Goal: Task Accomplishment & Management: Manage account settings

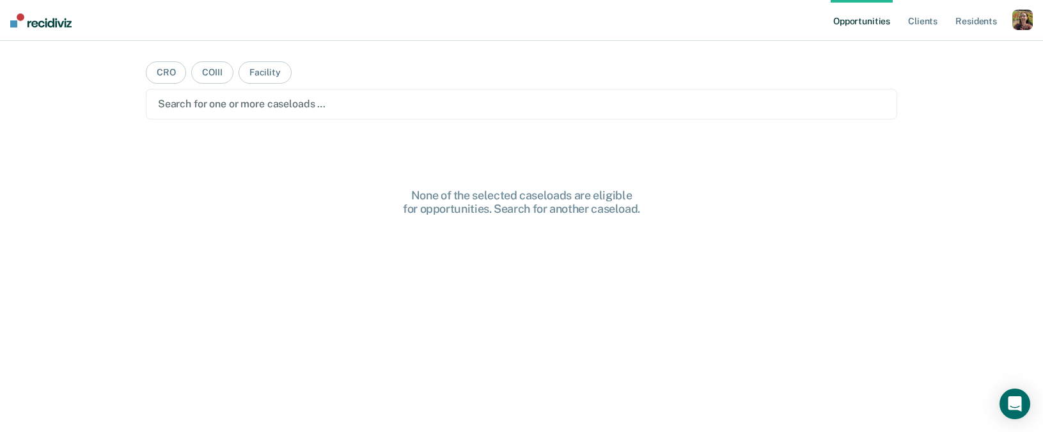
click at [1023, 22] on div "button" at bounding box center [1022, 20] width 20 height 20
click at [955, 55] on link "Profile" at bounding box center [970, 52] width 103 height 11
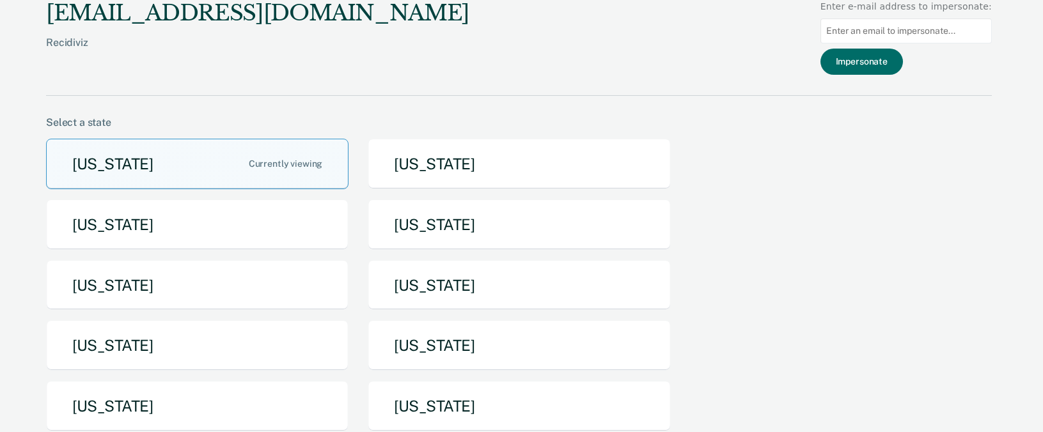
click at [926, 33] on input at bounding box center [905, 31] width 171 height 25
paste input "[PERSON_NAME][EMAIL_ADDRESS][PERSON_NAME][DOMAIN_NAME][US_STATE]"
type input "[PERSON_NAME][EMAIL_ADDRESS][PERSON_NAME][DOMAIN_NAME][US_STATE]"
click at [899, 64] on button "Impersonate" at bounding box center [861, 62] width 82 height 26
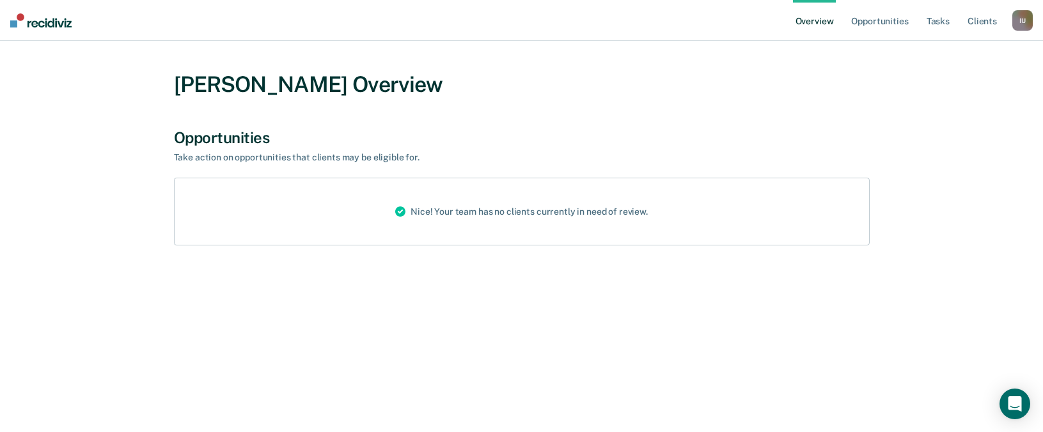
click at [1020, 23] on div "I U" at bounding box center [1022, 20] width 20 height 20
click at [951, 45] on div "Profile How it works Log Out" at bounding box center [970, 67] width 123 height 63
click at [945, 50] on link "Profile" at bounding box center [970, 51] width 103 height 11
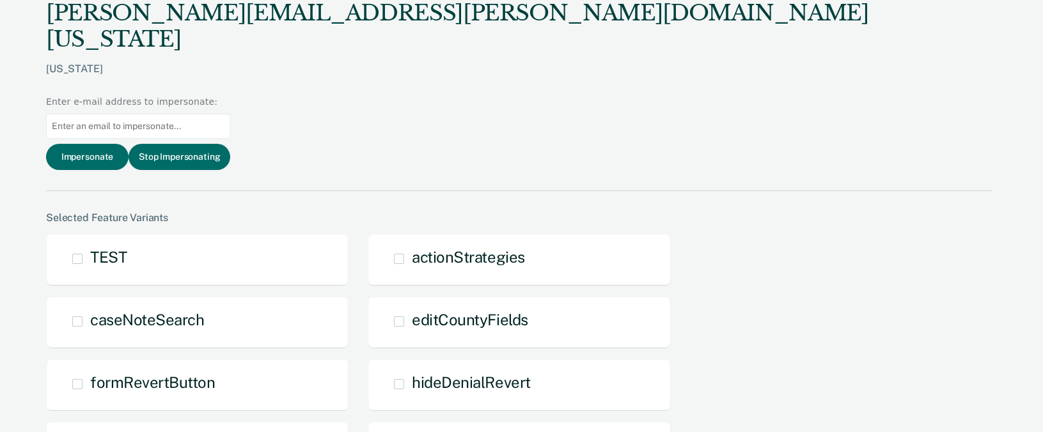
click at [61, 63] on div "[US_STATE]" at bounding box center [518, 79] width 945 height 33
click at [230, 144] on button "Stop Impersonating" at bounding box center [179, 157] width 102 height 26
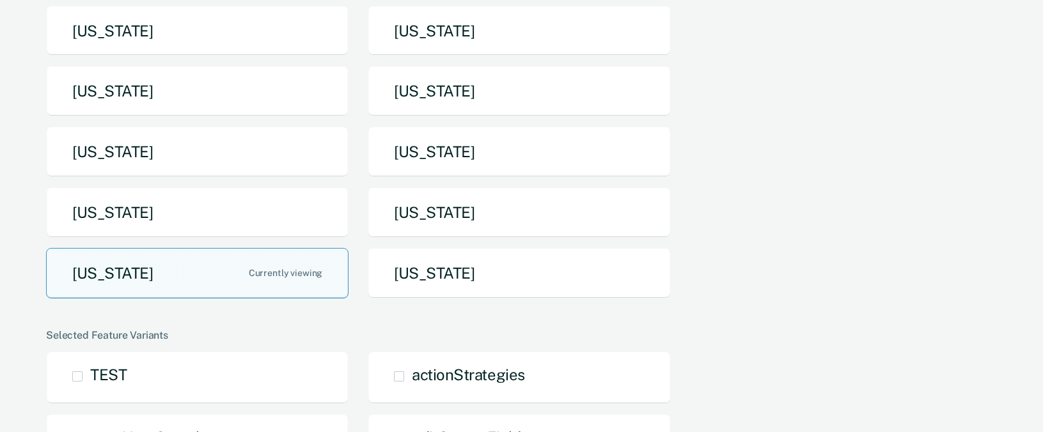
scroll to position [265, 0]
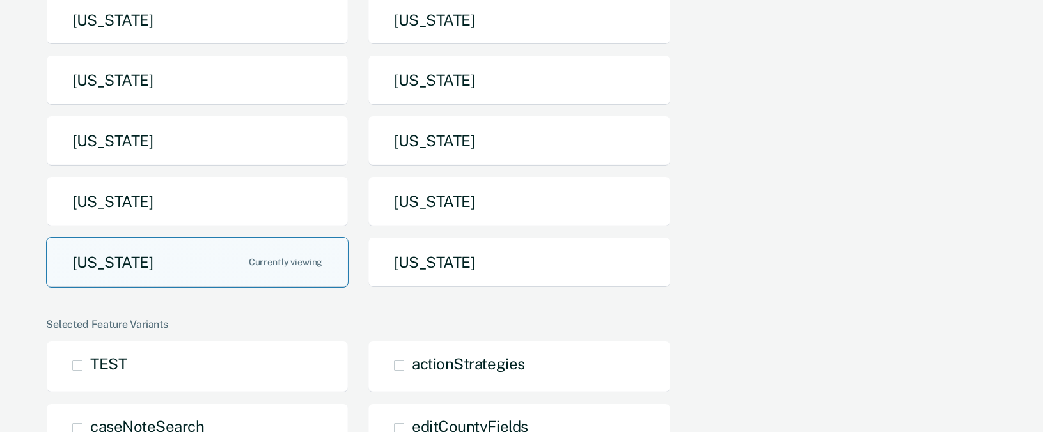
click at [272, 282] on button "[US_STATE]" at bounding box center [197, 262] width 302 height 51
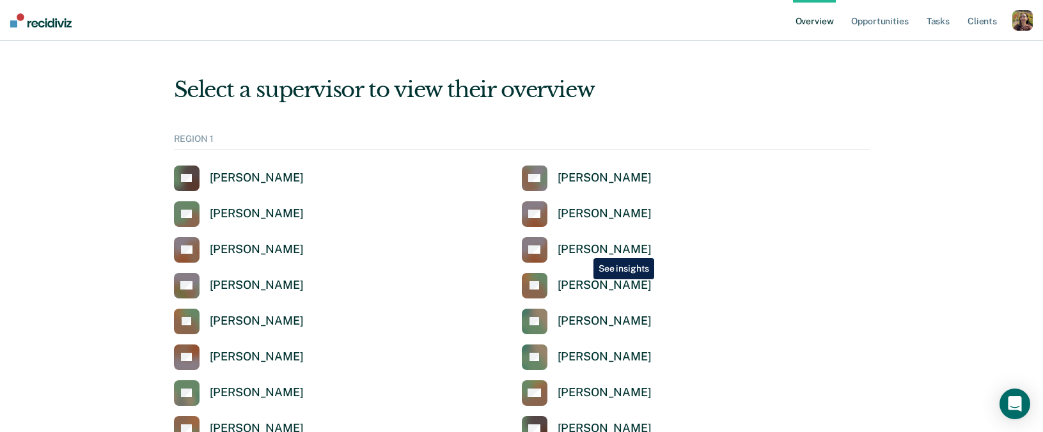
drag, startPoint x: 584, startPoint y: 249, endPoint x: 567, endPoint y: 247, distance: 16.7
click at [584, 249] on div "[PERSON_NAME]" at bounding box center [604, 249] width 94 height 15
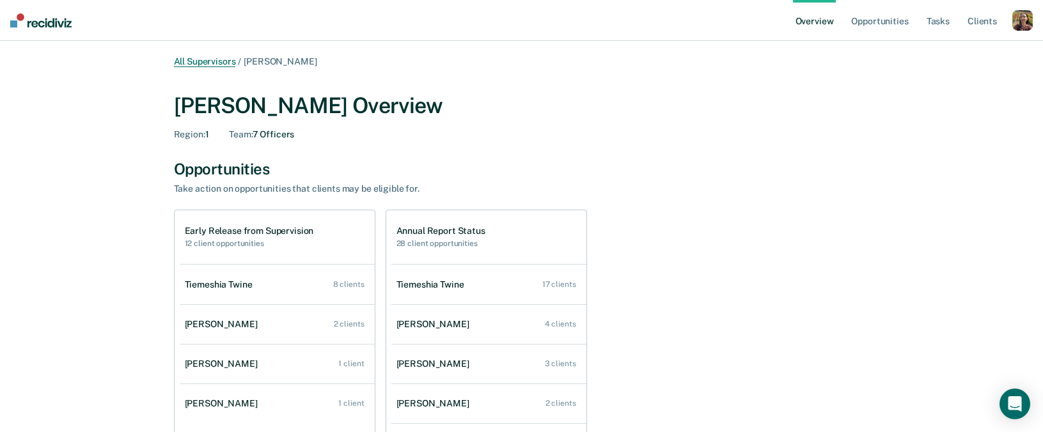
click at [196, 57] on link "All Supervisors" at bounding box center [205, 61] width 62 height 11
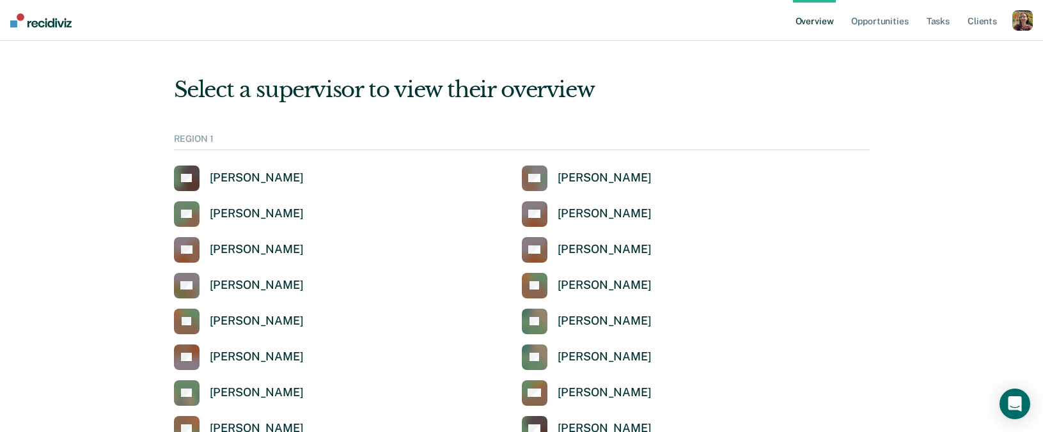
scroll to position [355, 0]
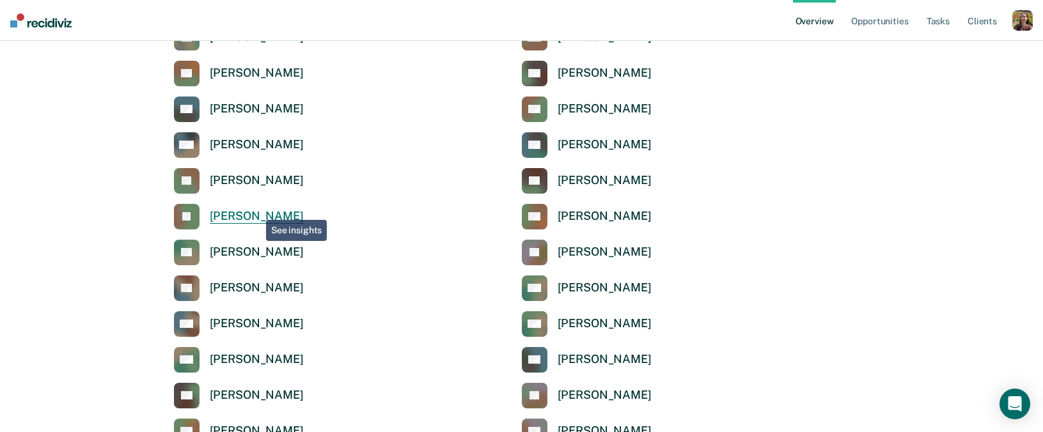
click at [257, 212] on div "[PERSON_NAME]" at bounding box center [257, 216] width 94 height 15
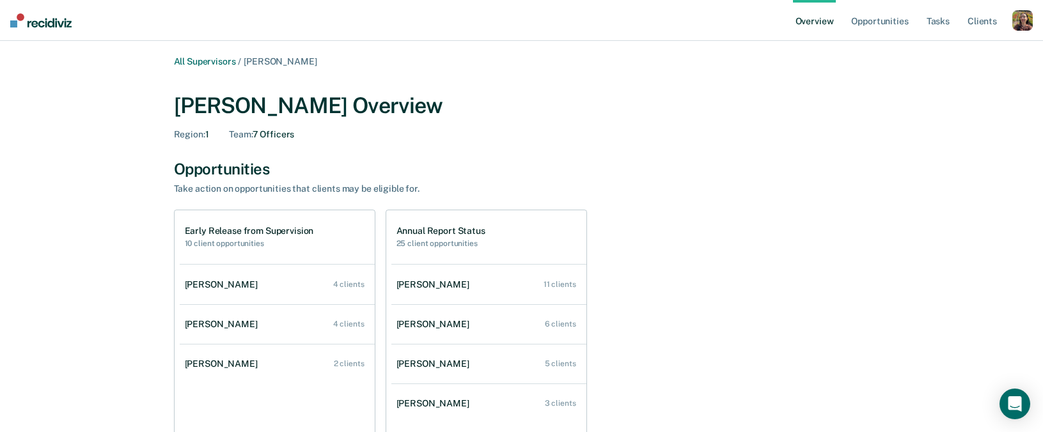
click at [1033, 15] on nav "Overview Opportunities Tasks Client s Profile How it works Log Out" at bounding box center [521, 20] width 1043 height 41
click at [1024, 19] on div "button" at bounding box center [1022, 20] width 20 height 20
click at [970, 45] on div "Profile How it works Log Out" at bounding box center [970, 67] width 123 height 63
click at [942, 51] on link "Profile" at bounding box center [970, 51] width 103 height 11
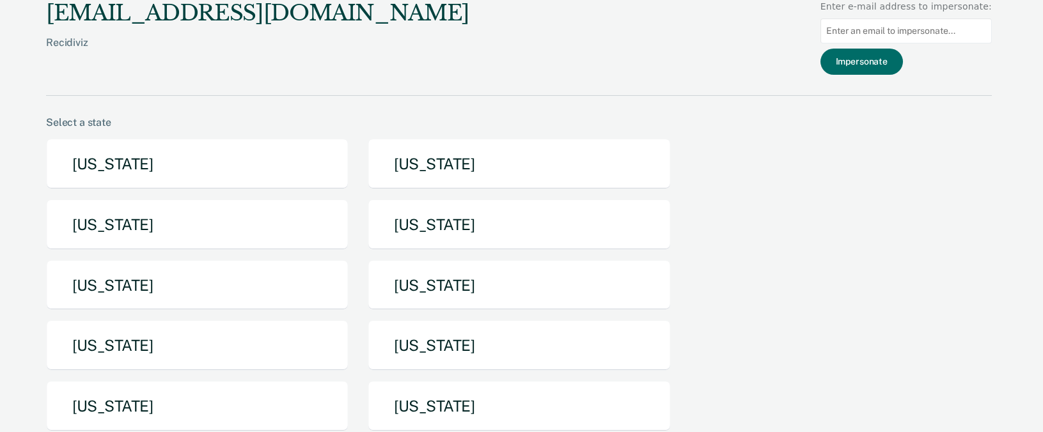
click at [932, 26] on input at bounding box center [905, 31] width 171 height 25
paste input "[PERSON_NAME][EMAIL_ADDRESS][PERSON_NAME][DOMAIN_NAME][US_STATE]"
type input "[PERSON_NAME][EMAIL_ADDRESS][PERSON_NAME][DOMAIN_NAME][US_STATE]"
click at [884, 64] on button "Impersonate" at bounding box center [861, 62] width 82 height 26
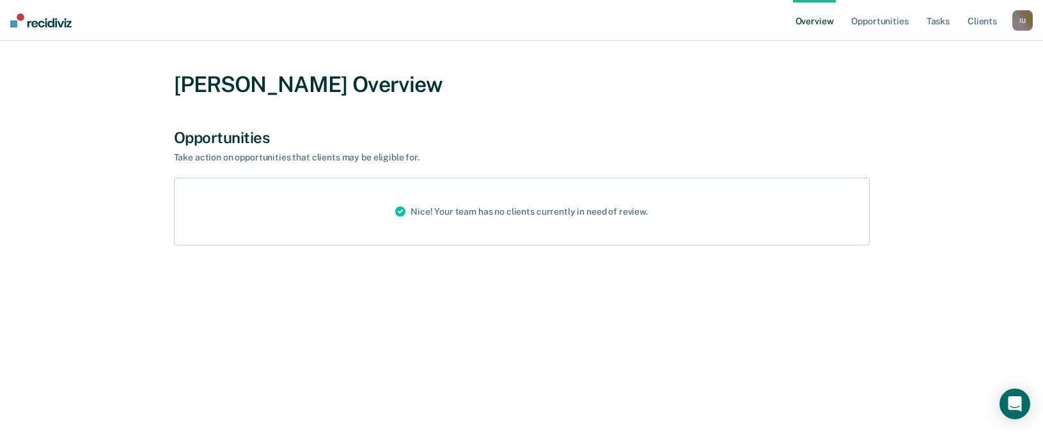
click at [404, 75] on div "[PERSON_NAME] Overview" at bounding box center [522, 85] width 696 height 26
drag, startPoint x: 403, startPoint y: 81, endPoint x: 401, endPoint y: 87, distance: 6.5
click at [403, 81] on div "[PERSON_NAME] Overview" at bounding box center [522, 85] width 696 height 26
click at [401, 87] on div "[PERSON_NAME] Overview" at bounding box center [522, 85] width 696 height 26
